Goal: Entertainment & Leisure: Consume media (video, audio)

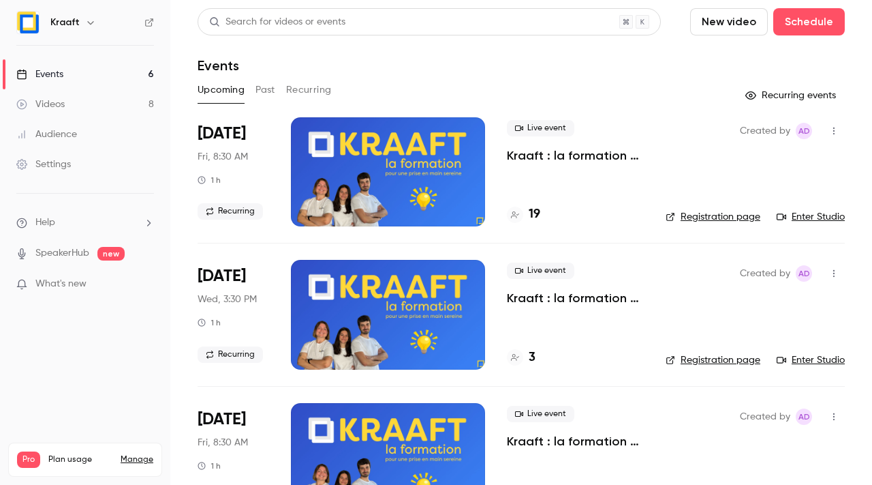
click at [254, 93] on div "Upcoming Past Recurring" at bounding box center [521, 90] width 647 height 22
click at [271, 92] on button "Past" at bounding box center [266, 90] width 20 height 22
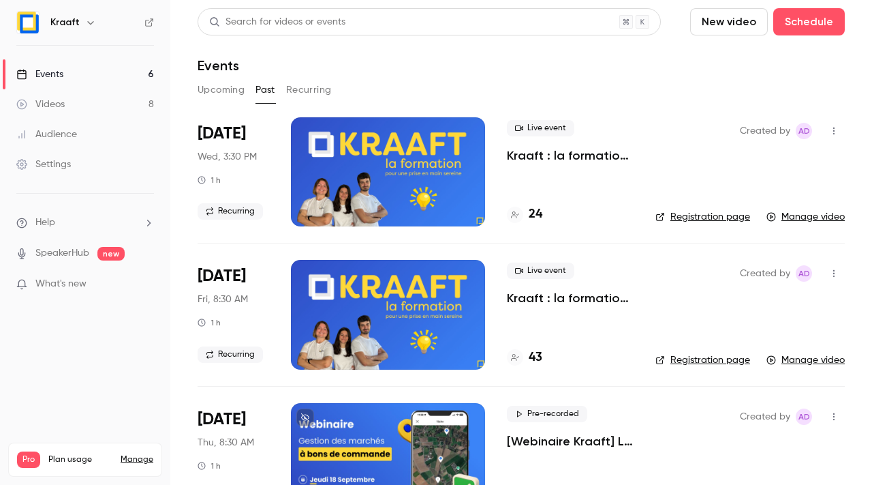
click at [553, 153] on p "Kraaft : la formation 💪" at bounding box center [570, 155] width 127 height 16
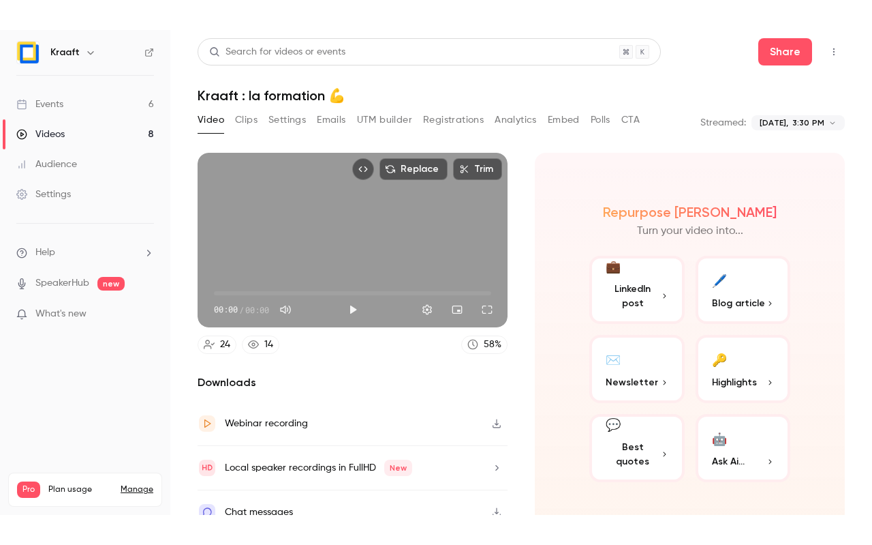
scroll to position [16, 0]
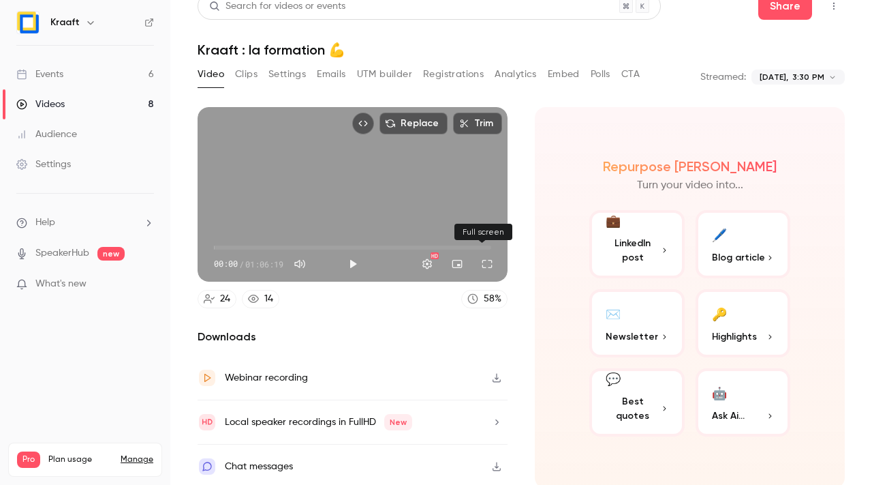
click at [489, 260] on button "Full screen" at bounding box center [487, 263] width 27 height 27
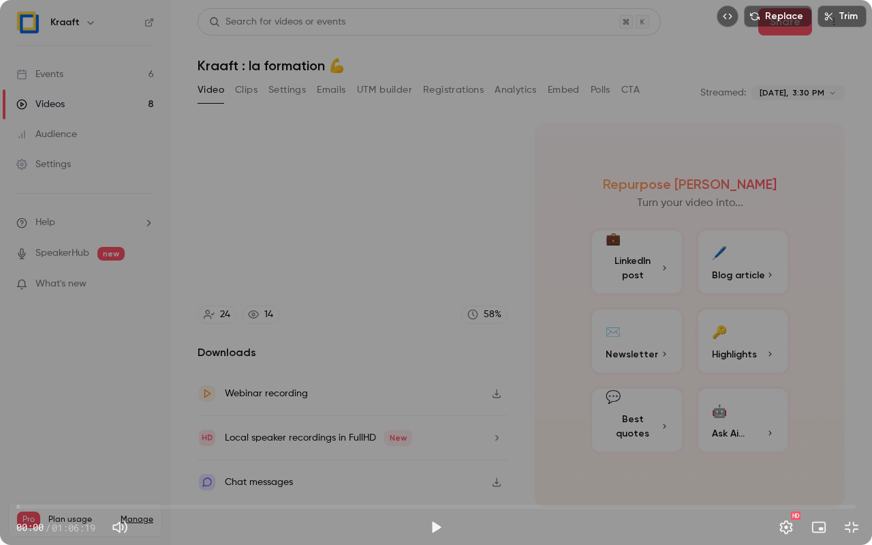
click at [419, 484] on div "00:00 / 01:06:19" at bounding box center [219, 527] width 406 height 22
click at [435, 484] on button "Play" at bounding box center [436, 526] width 27 height 27
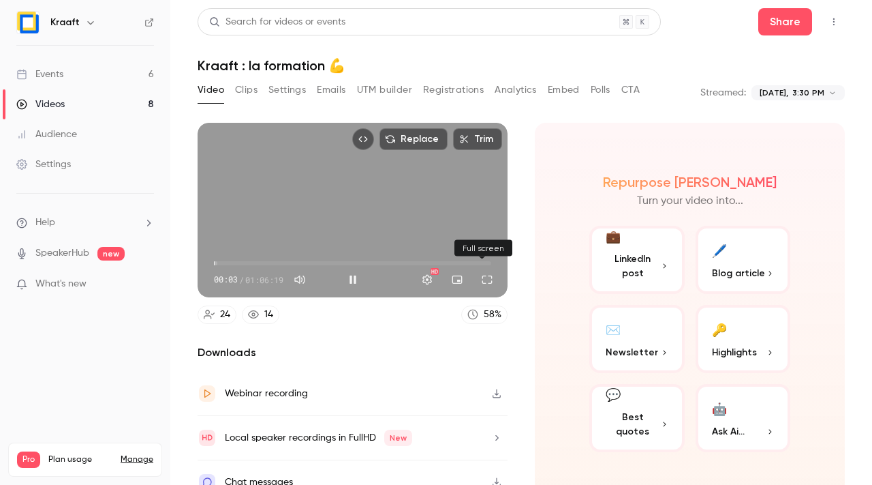
click at [484, 279] on button "Full screen" at bounding box center [487, 279] width 27 height 27
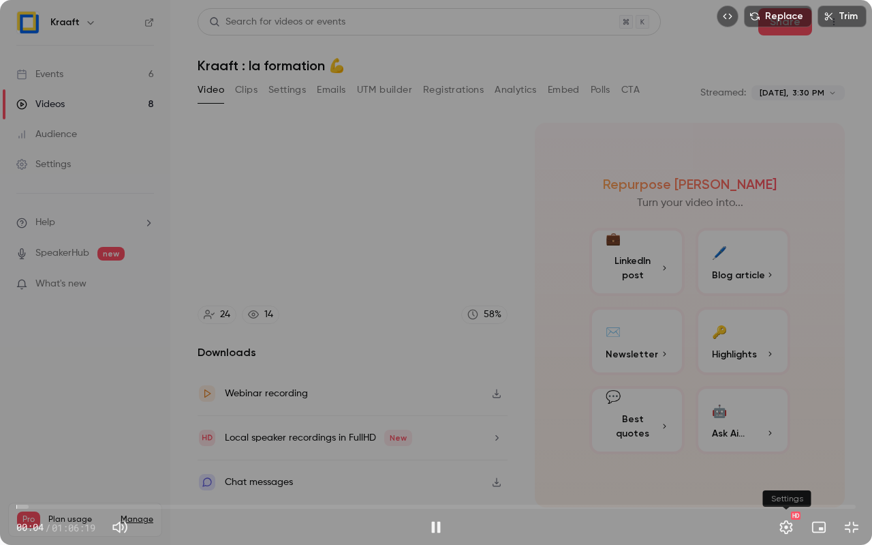
click at [786, 484] on button "Settings" at bounding box center [786, 526] width 27 height 27
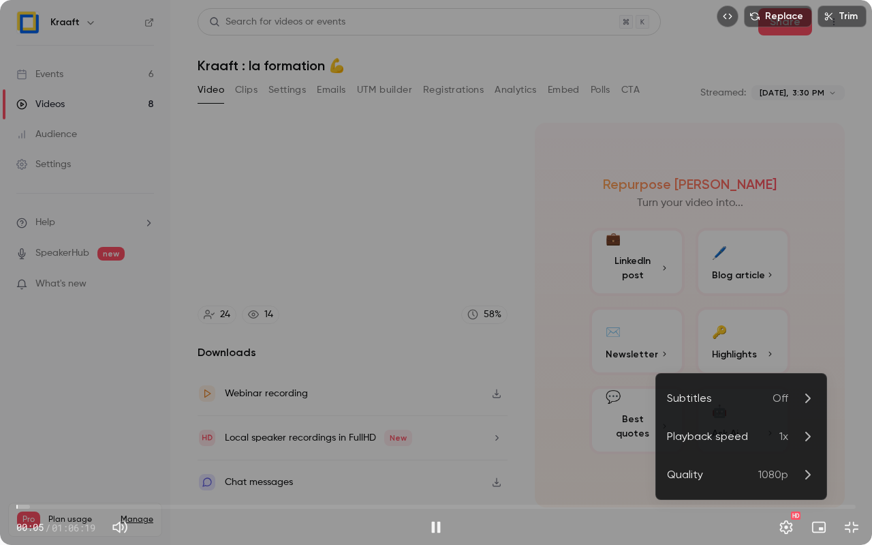
click at [781, 436] on span "1x" at bounding box center [784, 436] width 9 height 16
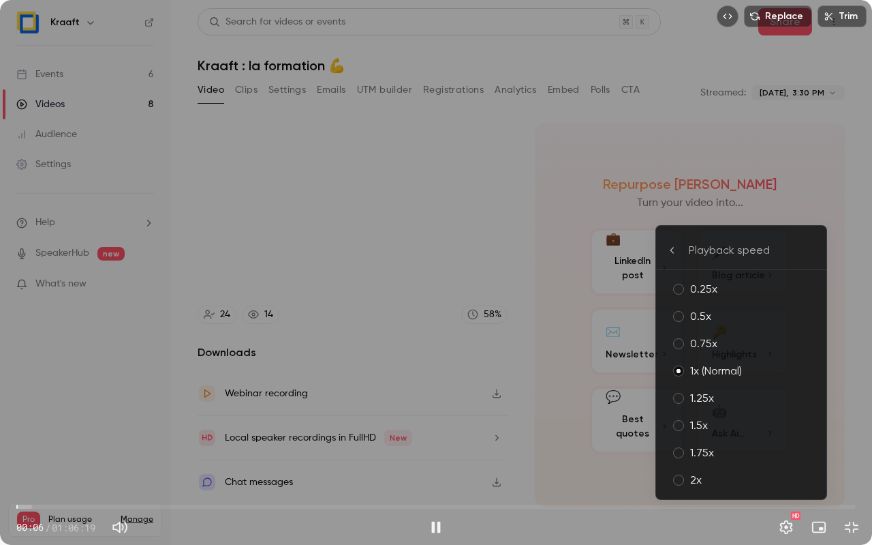
click at [758, 477] on div "2x" at bounding box center [752, 480] width 125 height 16
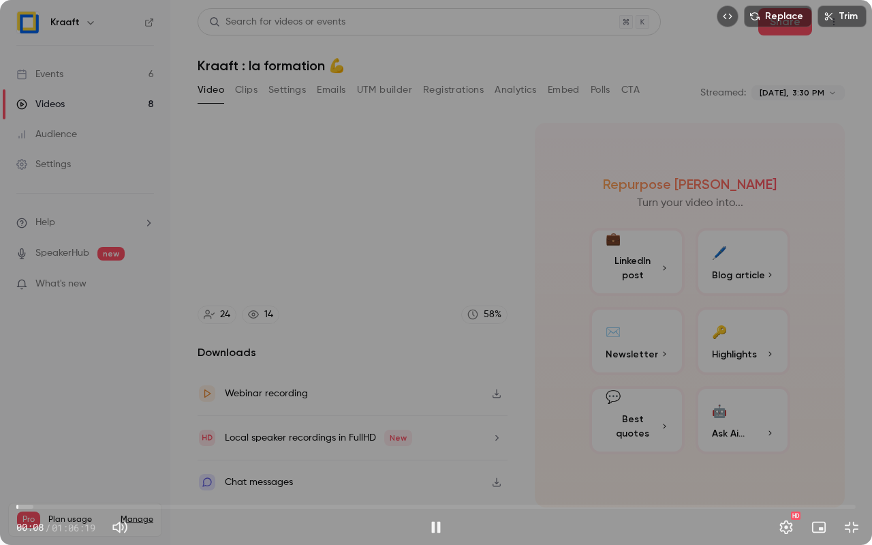
click at [581, 309] on div "Replace Trim 00:08 00:08 / 01:06:19 HD" at bounding box center [436, 272] width 872 height 545
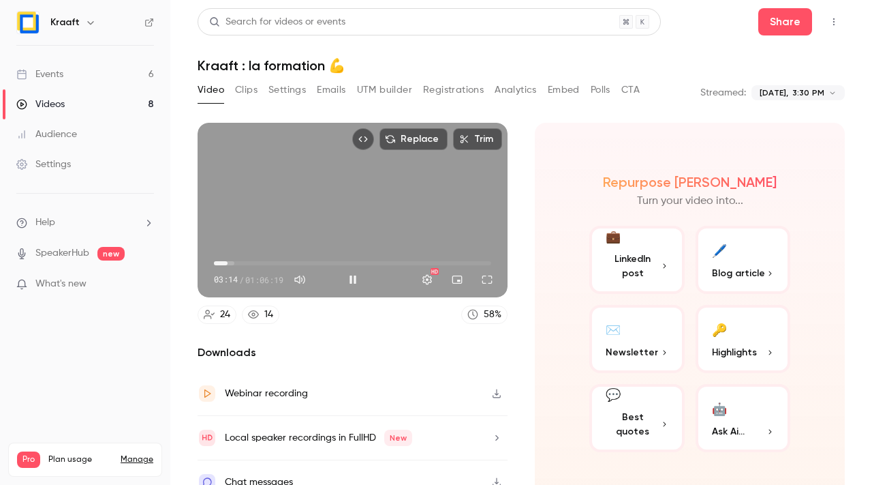
click at [353, 279] on button "Pause" at bounding box center [352, 279] width 27 height 27
click at [493, 280] on button "Full screen" at bounding box center [487, 279] width 27 height 27
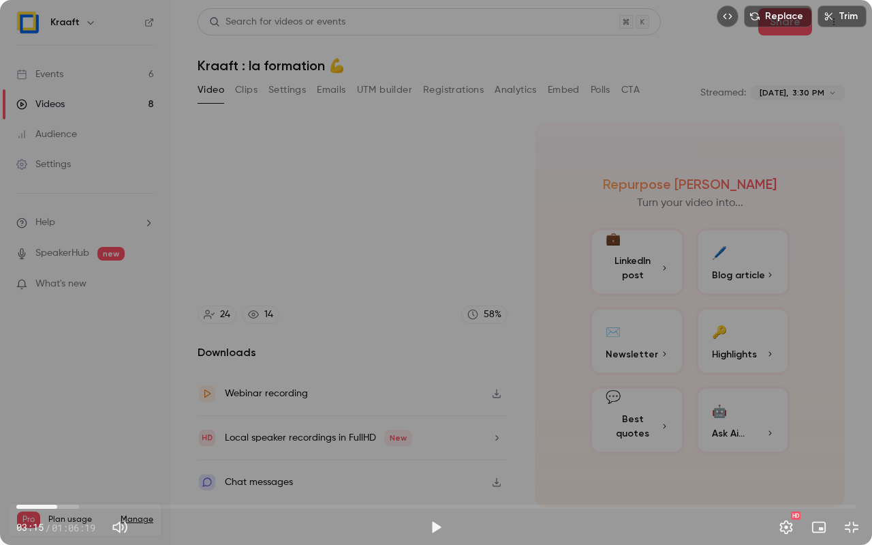
click at [793, 484] on div "HD" at bounding box center [786, 526] width 27 height 27
click at [789, 484] on button "Settings" at bounding box center [786, 526] width 27 height 27
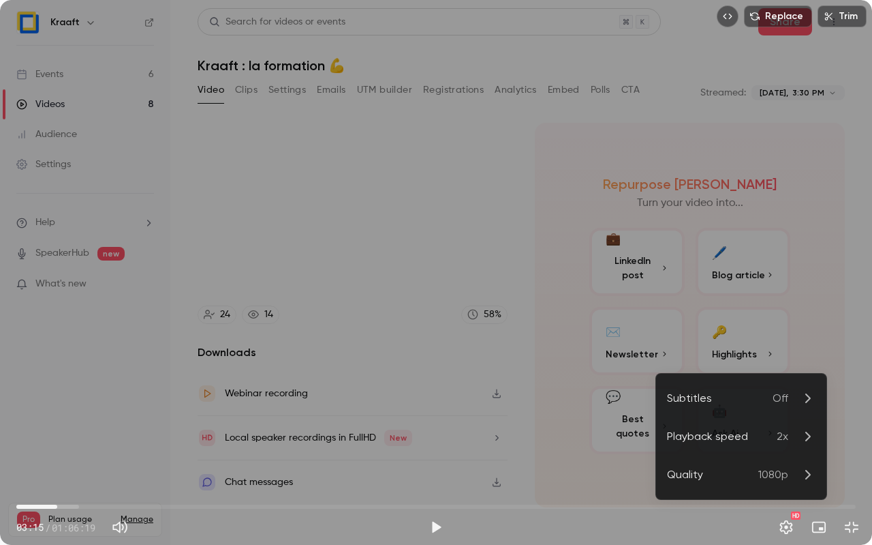
click at [731, 436] on div "Playback speed" at bounding box center [722, 436] width 110 height 16
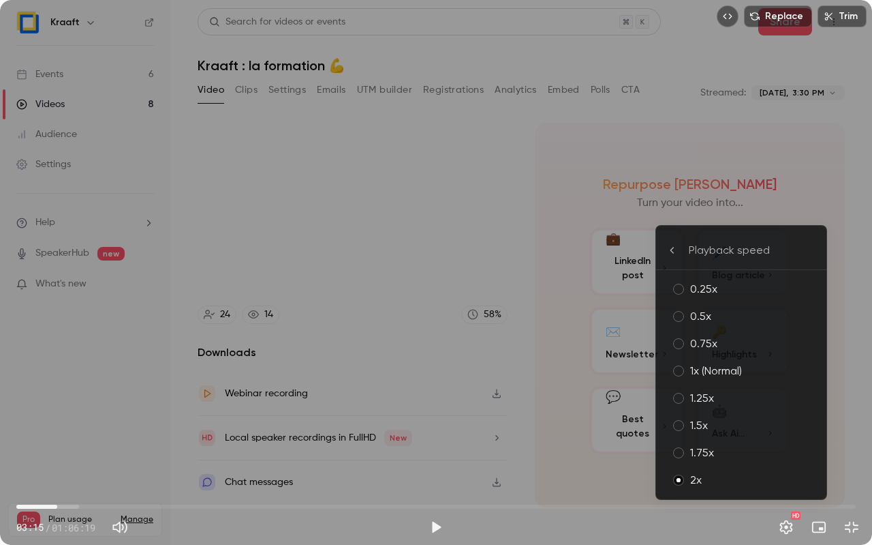
click at [735, 453] on div "1.75x" at bounding box center [752, 452] width 125 height 16
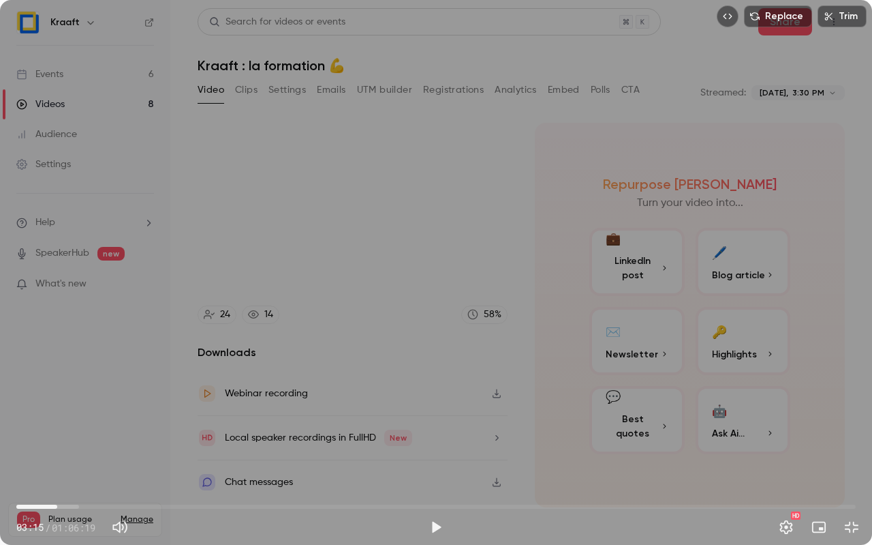
click at [440, 308] on div "Replace Trim 03:15 03:15 / 01:06:19 HD" at bounding box center [436, 272] width 872 height 545
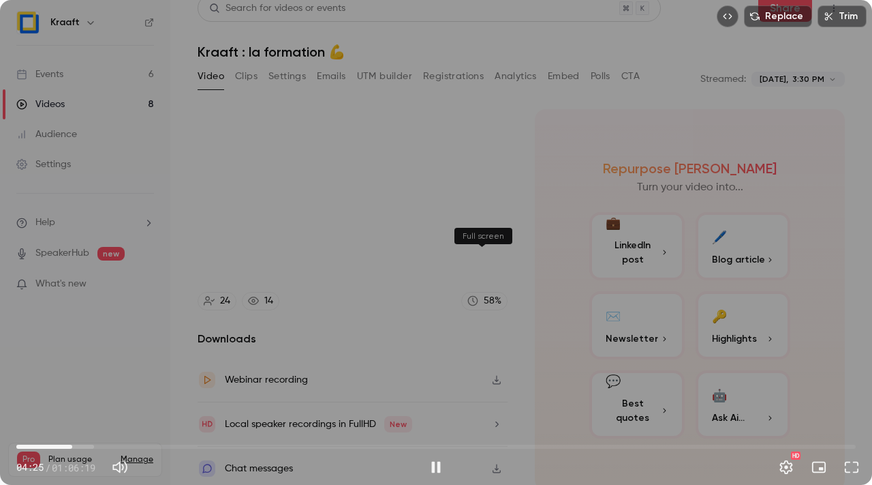
scroll to position [12, 0]
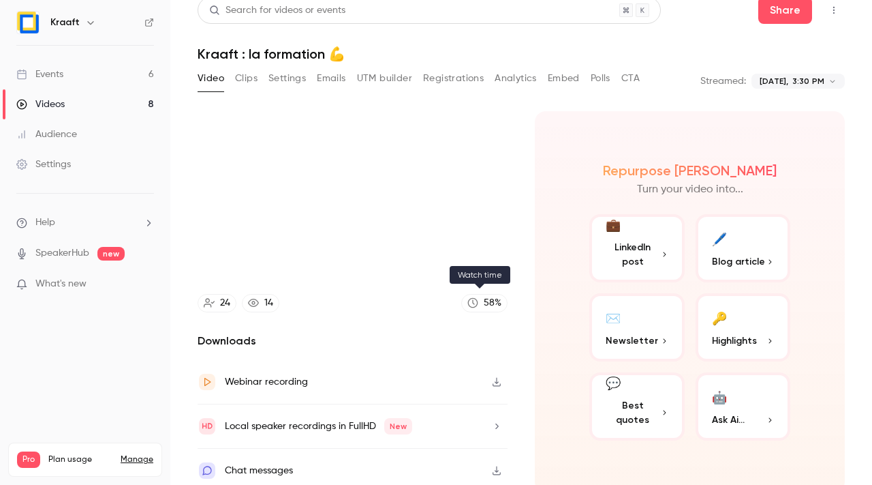
type input "*****"
click at [476, 301] on link "58 %" at bounding box center [484, 303] width 46 height 18
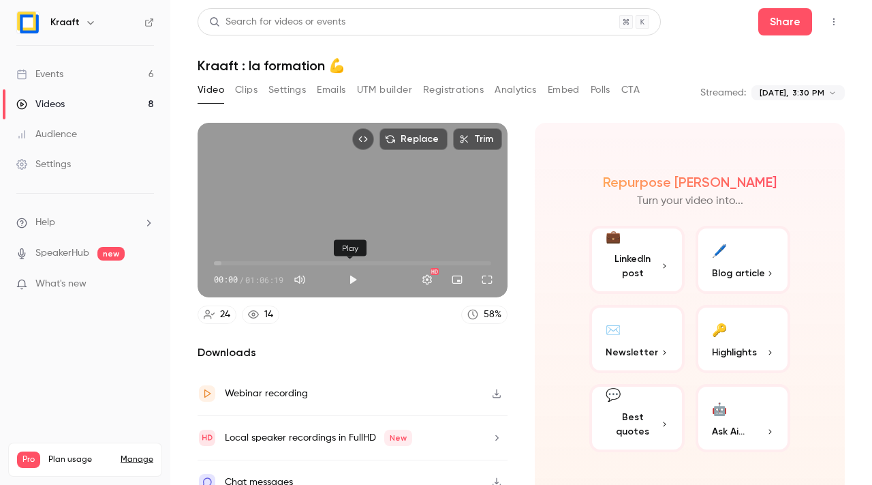
click at [348, 278] on button "Play" at bounding box center [352, 279] width 27 height 27
click at [487, 273] on button "Full screen" at bounding box center [487, 279] width 27 height 27
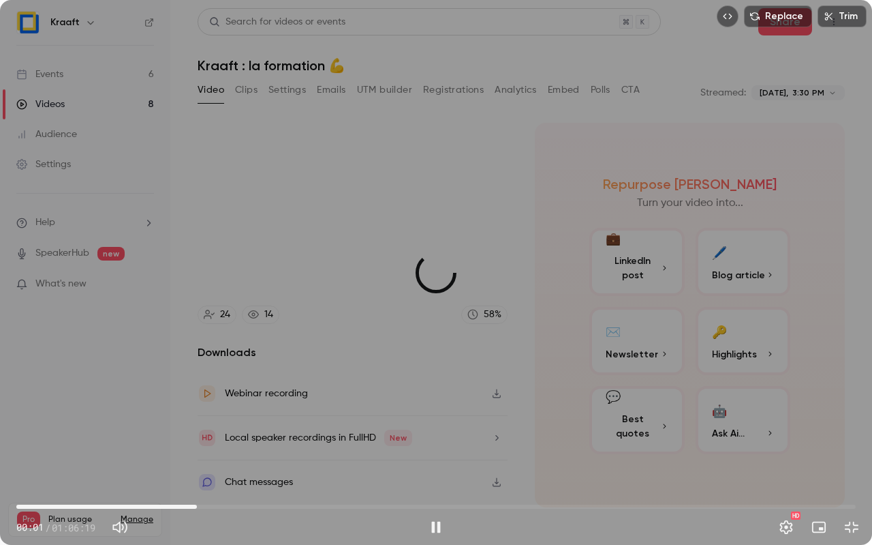
click at [197, 484] on span "14:15" at bounding box center [436, 506] width 840 height 22
click at [166, 484] on span "14:16" at bounding box center [436, 506] width 840 height 22
click at [112, 484] on span "11:50" at bounding box center [436, 506] width 840 height 22
click at [73, 484] on span "07:35" at bounding box center [436, 506] width 840 height 22
click at [53, 484] on span "04:28" at bounding box center [436, 506] width 840 height 22
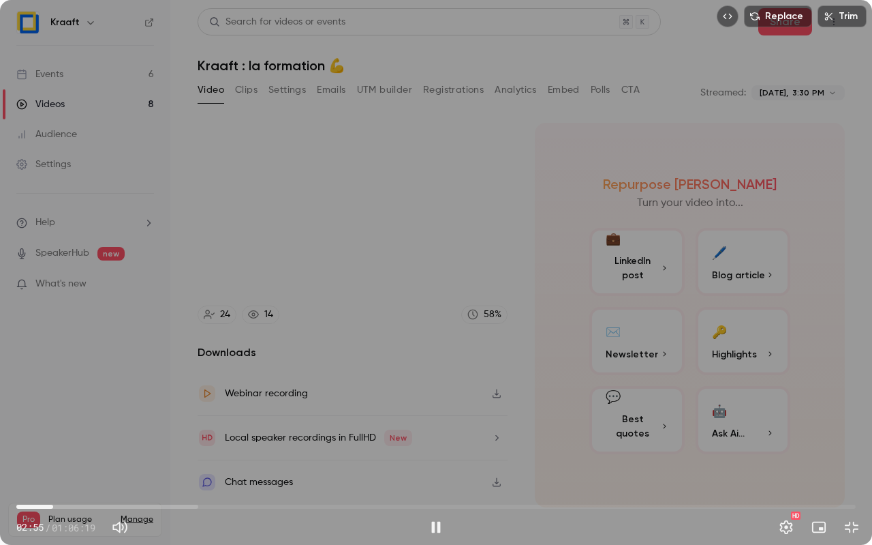
click at [55, 484] on span "02:55" at bounding box center [53, 506] width 4 height 4
click at [789, 484] on button "Settings" at bounding box center [786, 526] width 27 height 27
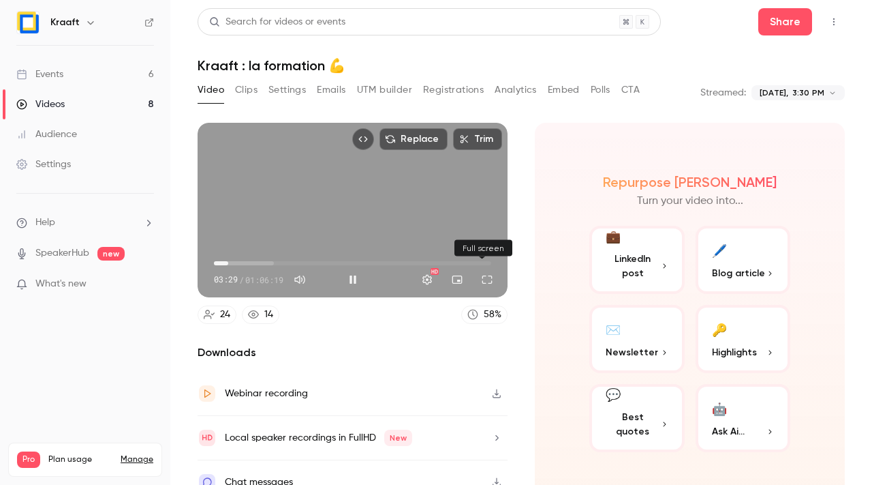
click at [496, 279] on div "03:29 03:29 / 01:06:19 HD" at bounding box center [353, 268] width 310 height 57
click at [481, 279] on button "Full screen" at bounding box center [487, 279] width 27 height 27
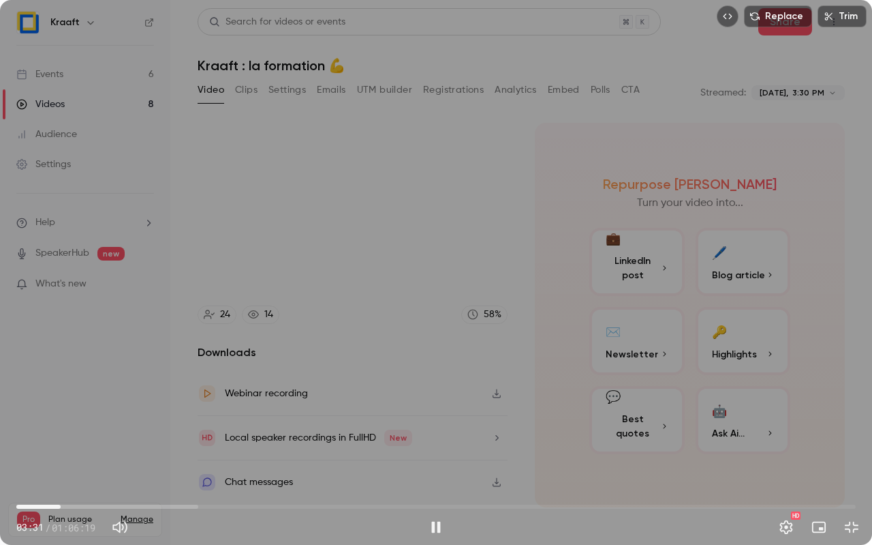
click at [800, 484] on div "HD" at bounding box center [658, 527] width 416 height 22
click at [791, 484] on button "Settings" at bounding box center [786, 526] width 27 height 27
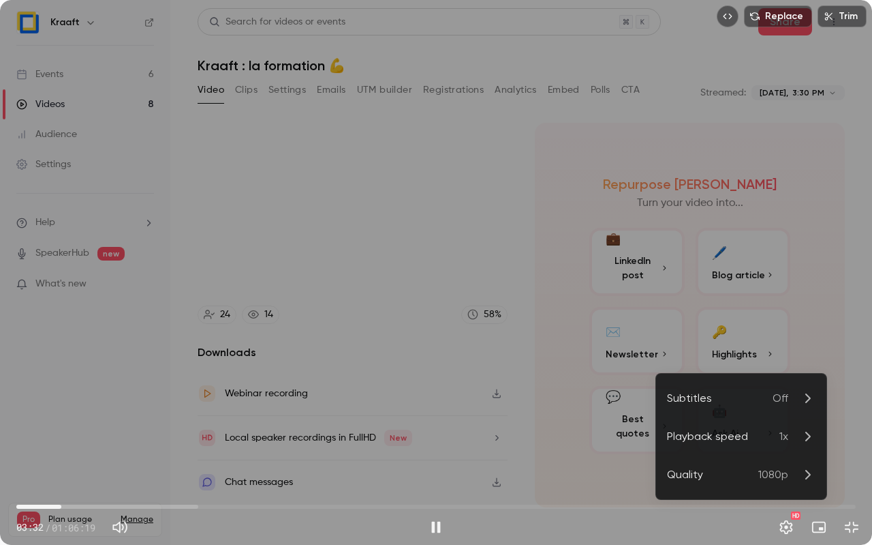
click at [774, 442] on div "Playback speed" at bounding box center [723, 436] width 112 height 16
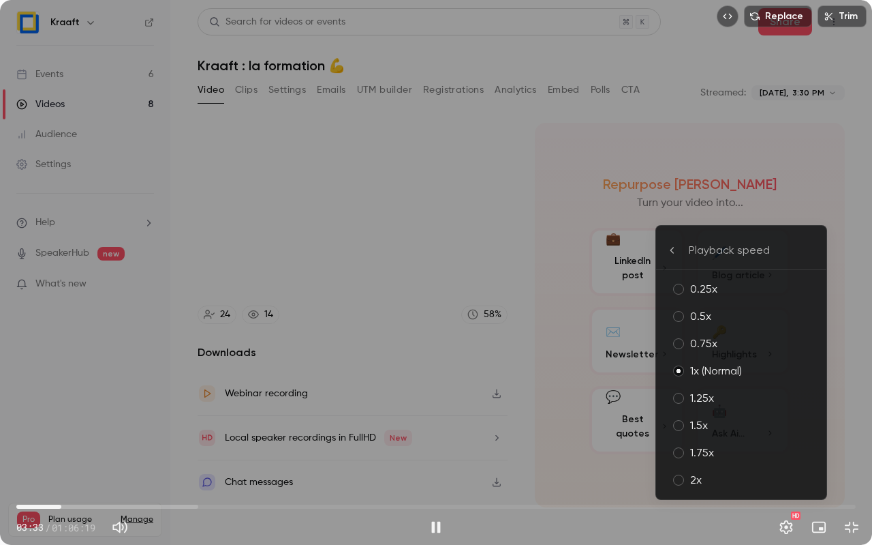
click at [760, 431] on div "1.5x" at bounding box center [752, 425] width 125 height 16
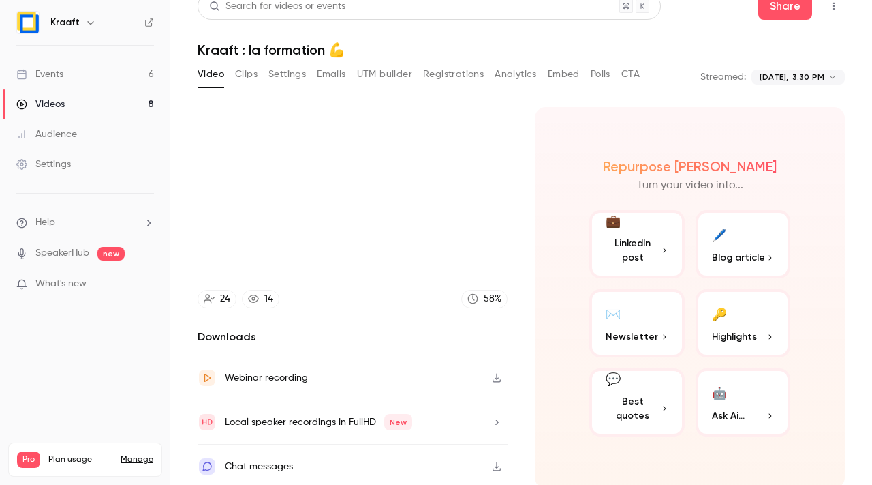
scroll to position [14, 0]
click at [328, 450] on div "Chat messages" at bounding box center [353, 468] width 310 height 44
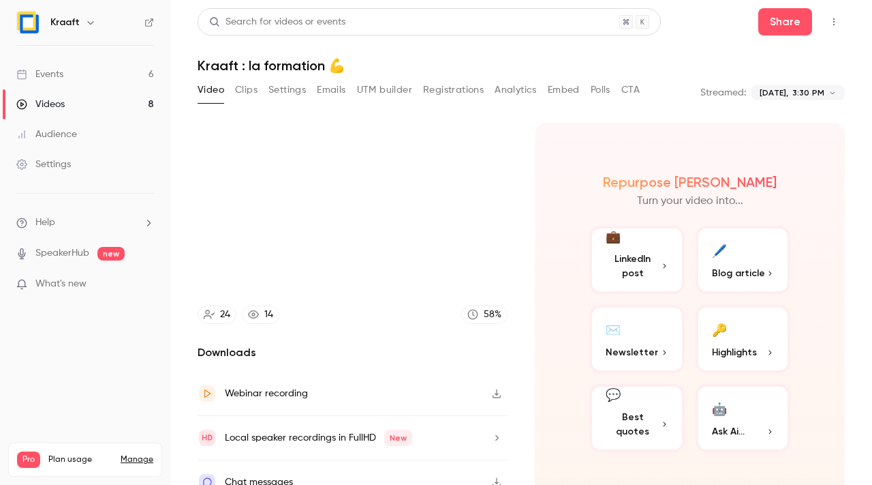
scroll to position [16, 0]
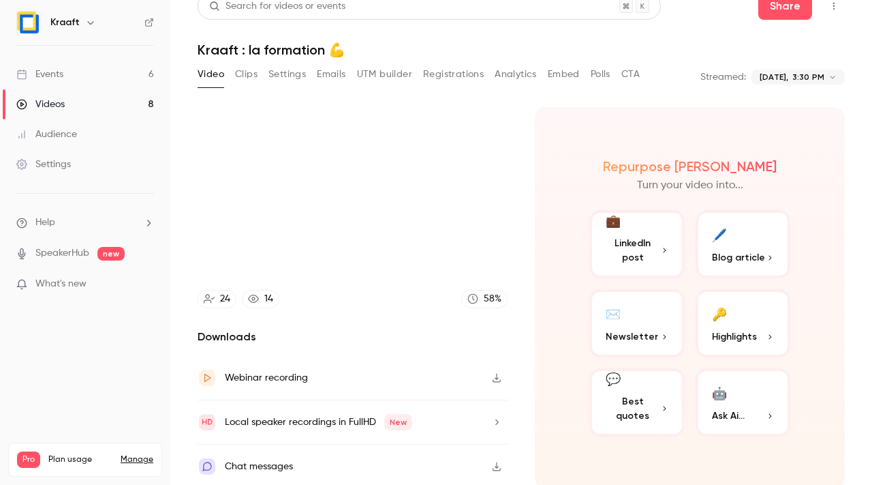
click at [66, 454] on span "Plan usage" at bounding box center [80, 459] width 64 height 11
type input "******"
click at [146, 454] on link "Manage" at bounding box center [137, 459] width 33 height 11
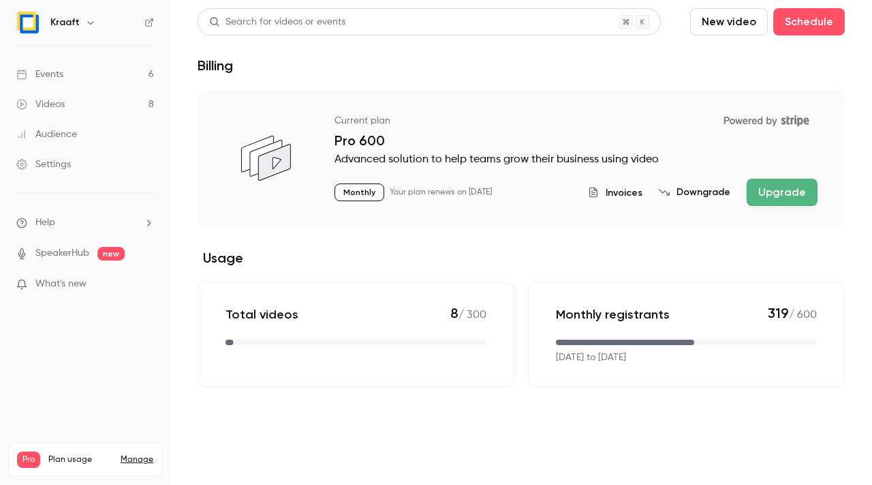
click at [612, 311] on p "Monthly registrants" at bounding box center [613, 314] width 114 height 16
click at [624, 382] on div "Monthly registrants 319 / 600 [DATE] to [DATE]" at bounding box center [686, 334] width 317 height 105
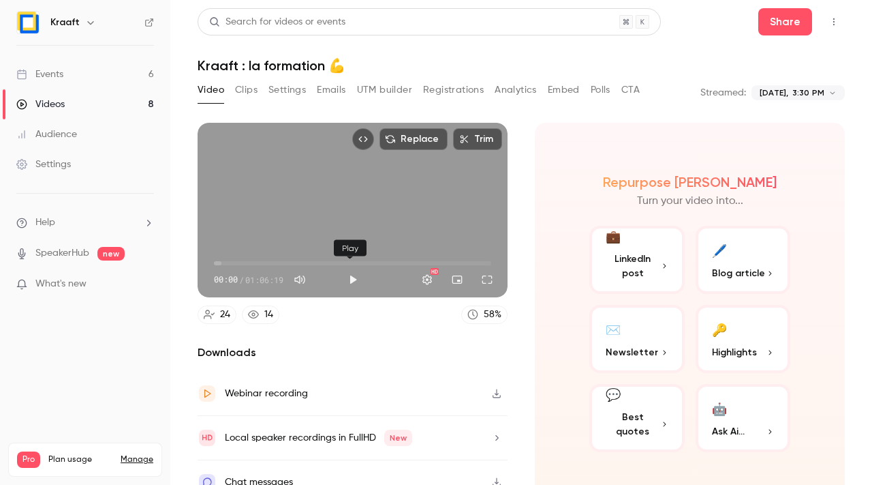
click at [354, 273] on button "Play" at bounding box center [352, 279] width 27 height 27
click at [288, 260] on span "00:00" at bounding box center [352, 263] width 277 height 22
click at [427, 277] on button "Settings" at bounding box center [427, 279] width 27 height 27
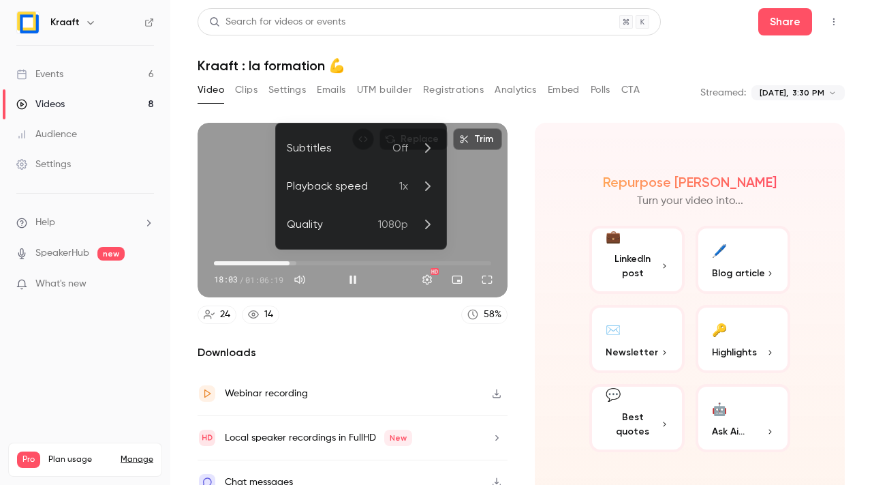
click at [387, 193] on div "Playback speed" at bounding box center [343, 186] width 112 height 16
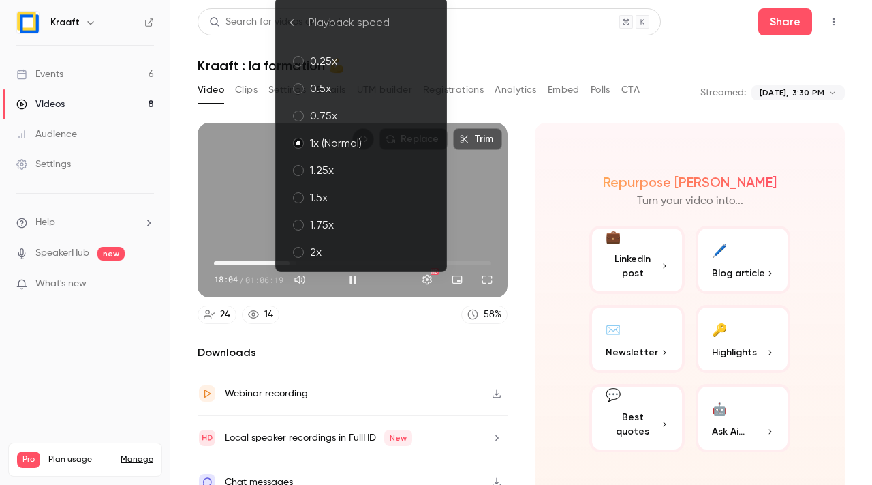
click at [383, 218] on div "1.75x" at bounding box center [372, 225] width 125 height 16
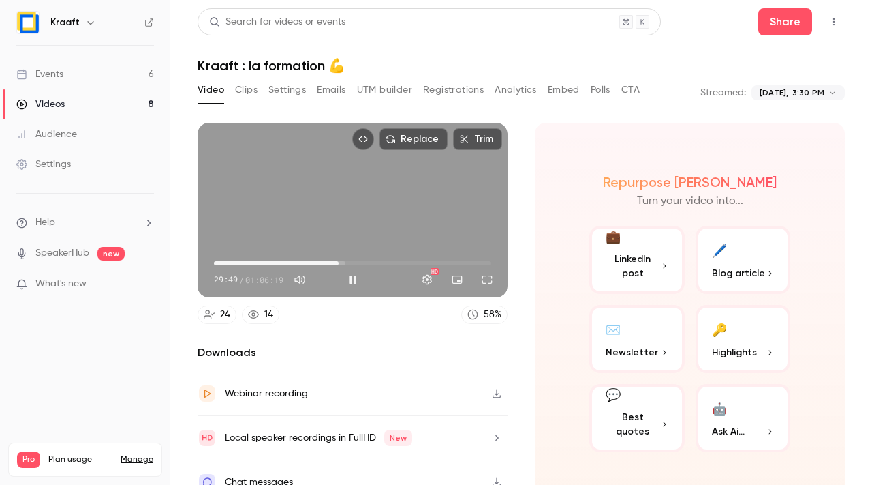
type input "****"
